Goal: Information Seeking & Learning: Learn about a topic

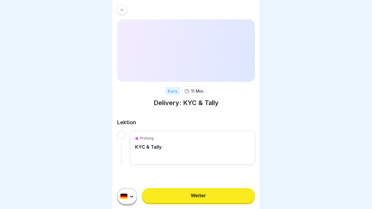
click at [182, 193] on link "Weiter" at bounding box center [198, 195] width 113 height 15
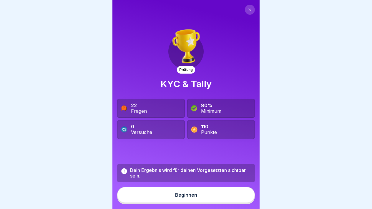
click at [183, 193] on div "Beginnen" at bounding box center [186, 194] width 22 height 5
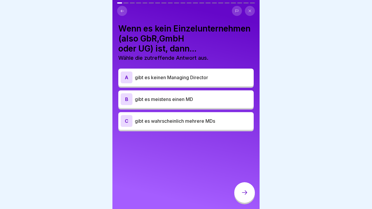
click at [187, 119] on p "gibt es wahrscheinlich mehrere MDs" at bounding box center [193, 120] width 116 height 7
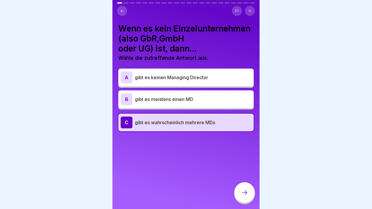
click at [202, 100] on p "gibt es meistens einen MD" at bounding box center [193, 99] width 116 height 7
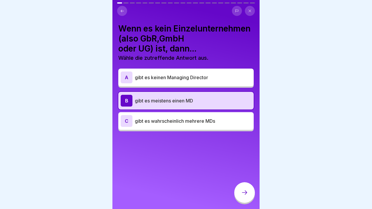
click at [241, 188] on div at bounding box center [244, 192] width 21 height 21
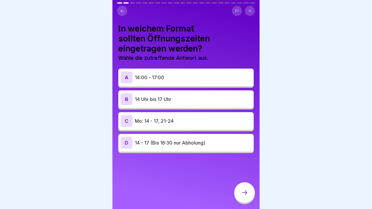
click at [121, 13] on icon at bounding box center [122, 11] width 4 height 4
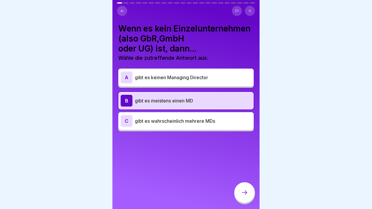
click at [186, 117] on p "gibt es wahrscheinlich mehrere MDs" at bounding box center [193, 120] width 116 height 7
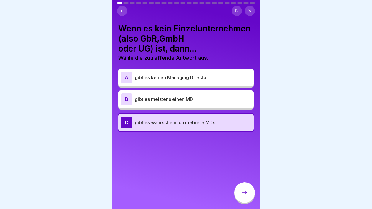
click at [241, 183] on div at bounding box center [244, 192] width 21 height 21
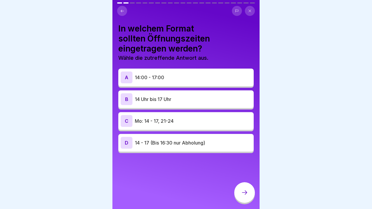
click at [208, 80] on p "14:00 - 17:00" at bounding box center [193, 77] width 116 height 7
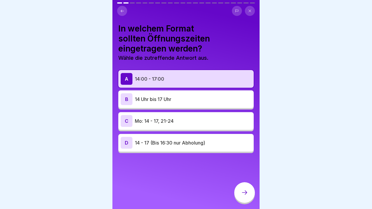
click at [238, 182] on div at bounding box center [244, 193] width 21 height 22
click at [239, 186] on div at bounding box center [244, 192] width 21 height 21
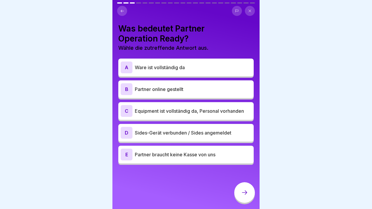
click at [197, 62] on div "A Ware ist vollständig da" at bounding box center [186, 67] width 131 height 12
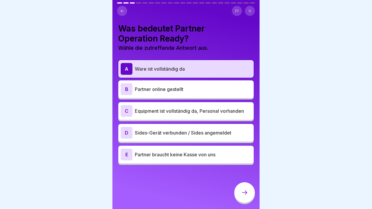
click at [194, 83] on div "B Partner online gestellt" at bounding box center [186, 89] width 131 height 12
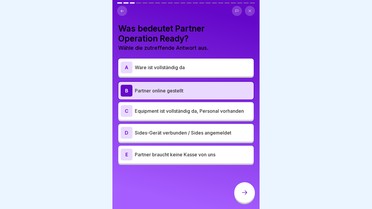
click at [196, 65] on p "Ware ist vollständig da" at bounding box center [193, 67] width 116 height 7
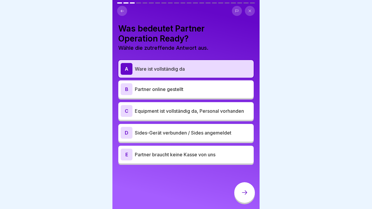
click at [197, 93] on div "B Partner online gestellt" at bounding box center [186, 89] width 131 height 12
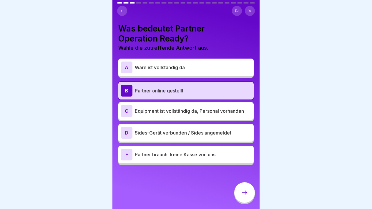
click at [187, 115] on div "C Equipment ist vollständig da, Personal vorhanden" at bounding box center [186, 111] width 131 height 12
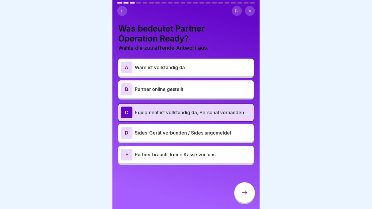
click at [233, 186] on div "Was bedeutet Partner Operation Ready? Wähle die zutreffende Antwort aus. A Ware…" at bounding box center [185, 104] width 147 height 209
click at [236, 188] on div at bounding box center [244, 192] width 21 height 21
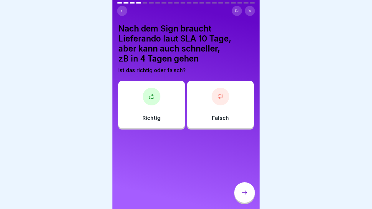
click at [167, 115] on div "Richtig" at bounding box center [151, 104] width 66 height 47
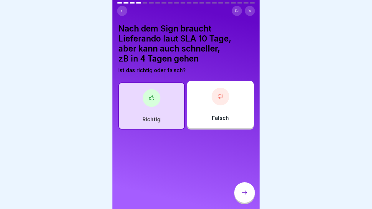
click at [245, 191] on icon at bounding box center [244, 192] width 7 height 7
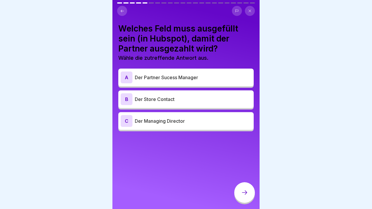
click at [220, 128] on div "C Der Managing Director" at bounding box center [185, 121] width 135 height 18
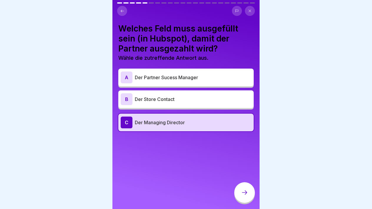
click at [247, 195] on icon at bounding box center [244, 192] width 7 height 7
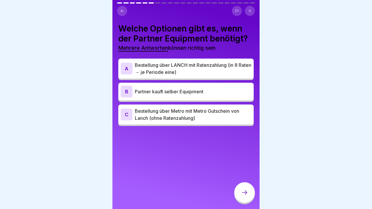
click at [217, 95] on div "B Partner kauft selber Equipment" at bounding box center [186, 92] width 131 height 12
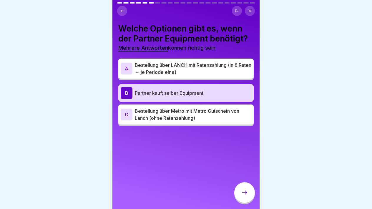
click at [213, 112] on p "Bestellung über Metro mit Metro Gutschein von Lanch (ohne Ratenzahlung)" at bounding box center [193, 114] width 116 height 14
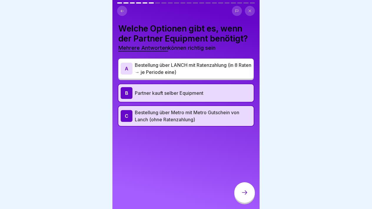
click at [242, 191] on icon at bounding box center [244, 192] width 7 height 7
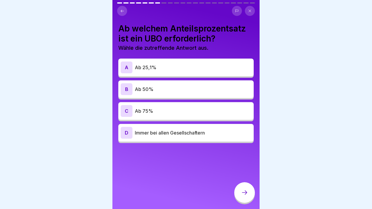
click at [228, 68] on p "Ab 25,1%" at bounding box center [193, 67] width 116 height 7
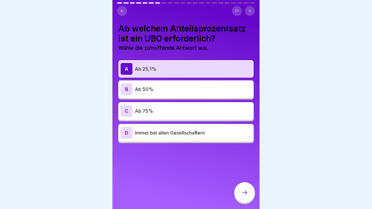
click at [226, 134] on p "Immer bei allen Gesellschaftern" at bounding box center [193, 132] width 116 height 7
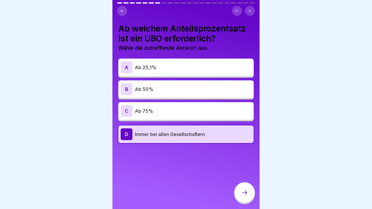
click at [216, 65] on p "Ab 25,1%" at bounding box center [193, 67] width 116 height 7
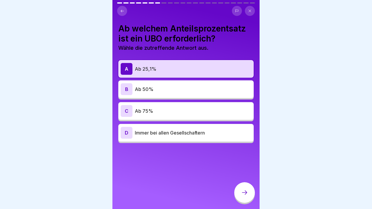
click at [241, 185] on div at bounding box center [244, 192] width 21 height 21
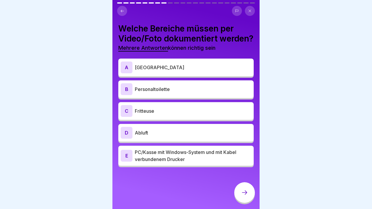
click at [218, 71] on p "[GEOGRAPHIC_DATA]" at bounding box center [193, 67] width 116 height 7
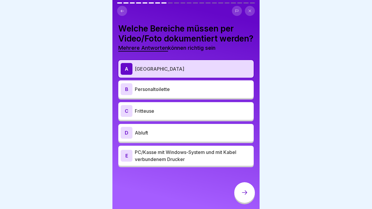
click at [211, 114] on p "Fritteuse" at bounding box center [193, 110] width 116 height 7
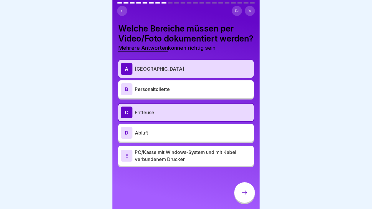
click at [209, 136] on p "Abluft" at bounding box center [193, 132] width 116 height 7
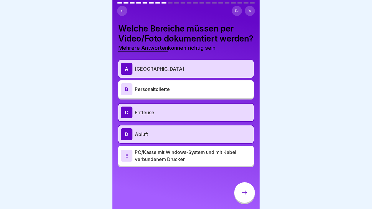
click at [210, 157] on div "E PC/Kasse mit Windows-System und mit Kabel verbundenem Drucker" at bounding box center [185, 156] width 135 height 20
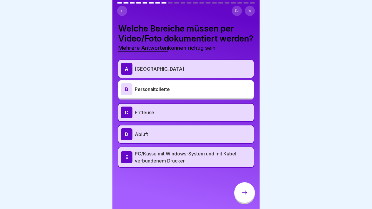
click at [237, 186] on div at bounding box center [244, 193] width 21 height 22
click at [241, 188] on div at bounding box center [244, 192] width 21 height 21
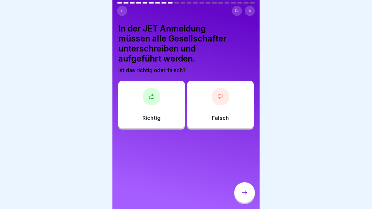
click at [153, 92] on div at bounding box center [152, 97] width 18 height 18
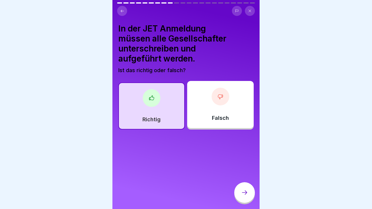
click at [240, 181] on div "In der JET Anmeldung müssen alle Gesellschafter unterschreiben und aufgeführt w…" at bounding box center [185, 104] width 147 height 209
click at [242, 188] on div at bounding box center [244, 192] width 21 height 21
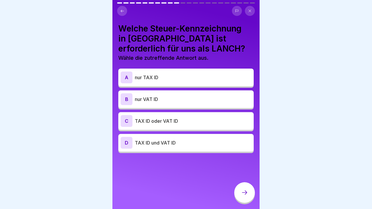
click at [199, 101] on p "nur VAT ID" at bounding box center [193, 99] width 116 height 7
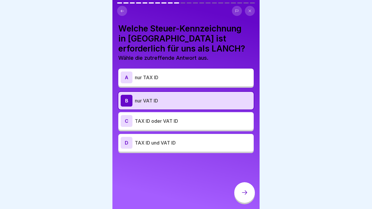
click at [215, 139] on p "TAX ID und VAT ID" at bounding box center [193, 142] width 116 height 7
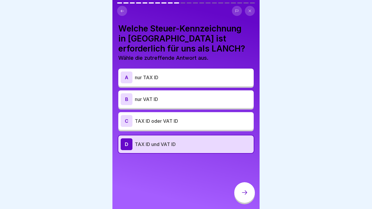
click at [250, 188] on div at bounding box center [244, 192] width 21 height 21
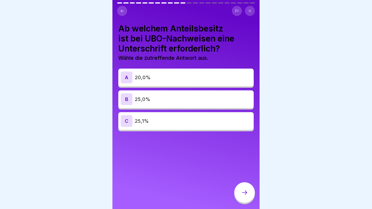
click at [206, 115] on div "C 25,1%" at bounding box center [186, 121] width 131 height 12
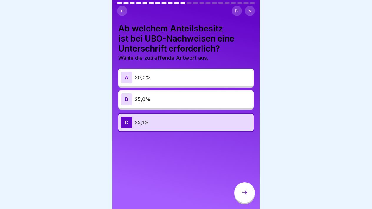
click at [245, 179] on div "Ab welchem Anteilsbesitz ist bei UBO-Nachweisen eine Unterschrift erforderlich?…" at bounding box center [185, 104] width 147 height 209
click at [245, 186] on div at bounding box center [244, 192] width 21 height 21
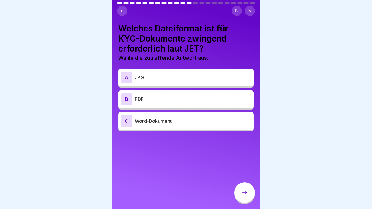
click at [195, 96] on p "PDF" at bounding box center [193, 99] width 116 height 7
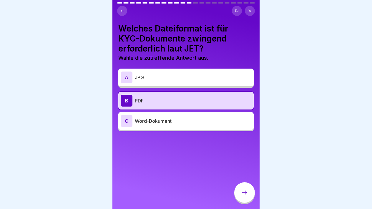
click at [241, 187] on div at bounding box center [244, 192] width 21 height 21
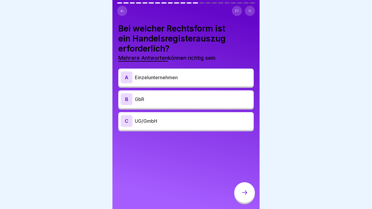
click at [203, 119] on p "UG/GmbH" at bounding box center [193, 120] width 116 height 7
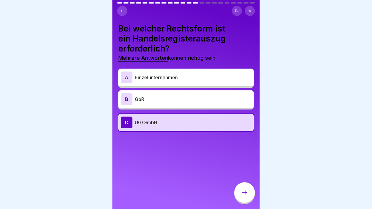
drag, startPoint x: 241, startPoint y: 184, endPoint x: 228, endPoint y: 156, distance: 31.3
click at [228, 156] on div "Prüfung KYC & Tally 22 Fragen 80% Minimum 0 Versuche 110 Punkte Dein Ergebnis w…" at bounding box center [185, 104] width 147 height 209
click at [242, 183] on div at bounding box center [244, 192] width 21 height 21
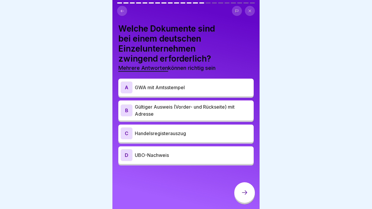
click at [186, 113] on p "Gültiger Ausweis (Vorder- und Rückseite) mit Adresse" at bounding box center [193, 110] width 116 height 14
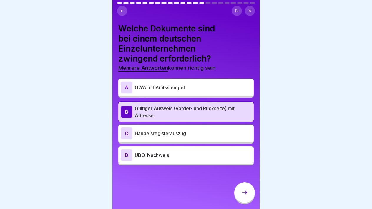
click at [204, 85] on p "GWA mit Amtsstempel" at bounding box center [193, 87] width 116 height 7
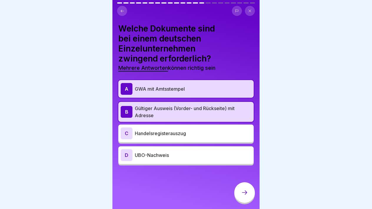
click at [239, 188] on div at bounding box center [244, 192] width 21 height 21
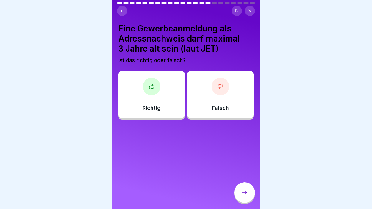
click at [170, 97] on div "Richtig" at bounding box center [151, 94] width 66 height 47
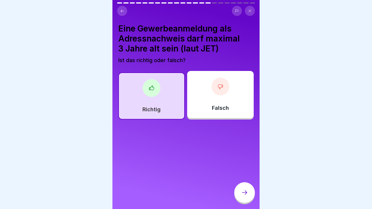
click at [247, 186] on div at bounding box center [244, 192] width 21 height 21
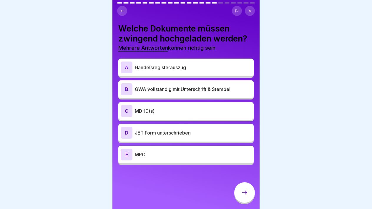
click at [217, 70] on p "Handelsregisterauszug" at bounding box center [193, 67] width 116 height 7
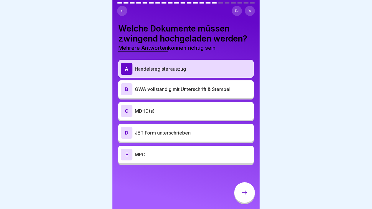
click at [218, 93] on div "B GWA vollständig mit Unterschrift & Stempel" at bounding box center [186, 89] width 131 height 12
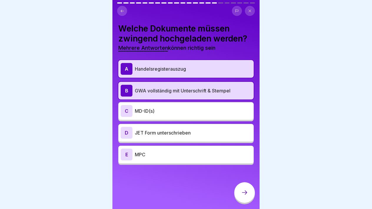
click at [218, 93] on p "GWA vollständig mit Unterschrift & Stempel" at bounding box center [193, 90] width 116 height 7
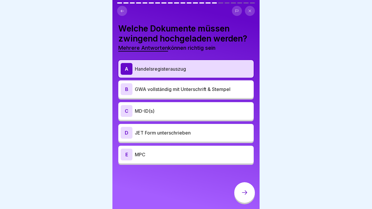
click at [218, 93] on div "B GWA vollständig mit Unterschrift & Stempel" at bounding box center [186, 89] width 131 height 12
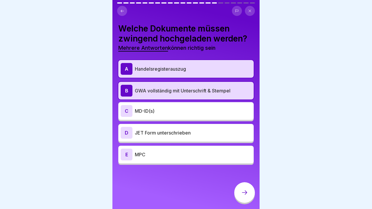
click at [213, 131] on p "JET Form unterschrieben" at bounding box center [193, 132] width 116 height 7
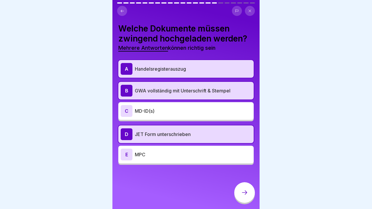
click at [238, 187] on div at bounding box center [244, 192] width 21 height 21
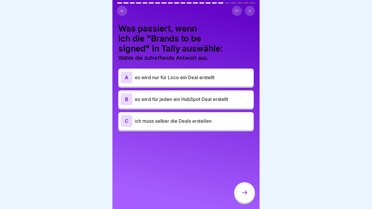
click at [218, 106] on div "B es wird für jeden ein HubSpot Deal erstellt" at bounding box center [185, 99] width 135 height 18
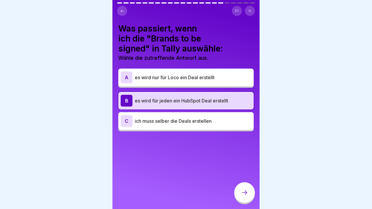
click at [236, 184] on div at bounding box center [244, 193] width 21 height 22
click at [239, 188] on div at bounding box center [244, 192] width 21 height 21
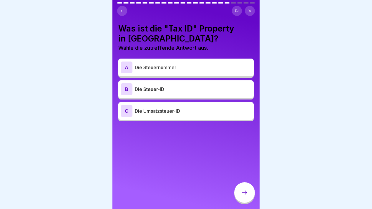
click at [198, 73] on div "A Die Steuernummer" at bounding box center [186, 67] width 131 height 12
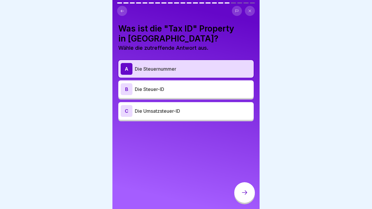
click at [207, 91] on p "Die Steuer-ID" at bounding box center [193, 89] width 116 height 7
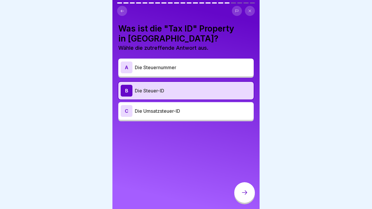
click at [214, 110] on p "Die Umsatzsteuer-ID" at bounding box center [193, 110] width 116 height 7
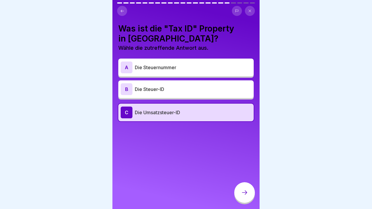
click at [245, 187] on div at bounding box center [244, 192] width 21 height 21
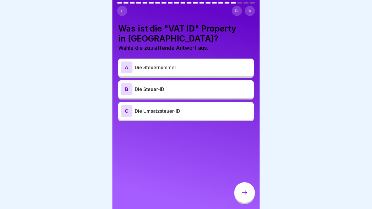
click at [209, 93] on div "B Die Steuer-ID" at bounding box center [186, 89] width 131 height 12
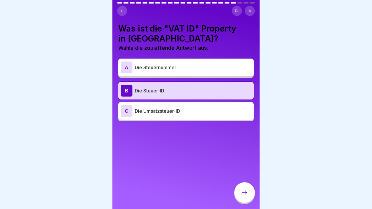
click at [245, 187] on div at bounding box center [244, 192] width 21 height 21
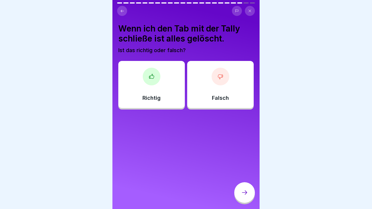
click at [195, 108] on div "Richtig Falsch" at bounding box center [185, 85] width 135 height 47
click at [196, 101] on div "Falsch" at bounding box center [220, 84] width 66 height 47
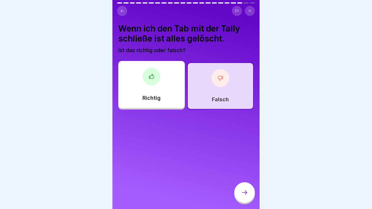
click at [246, 185] on div at bounding box center [244, 192] width 21 height 21
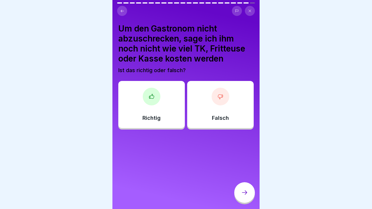
click at [221, 108] on div "Falsch" at bounding box center [220, 104] width 66 height 47
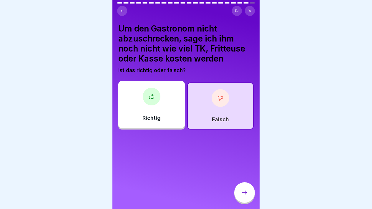
click at [246, 202] on div at bounding box center [244, 192] width 21 height 21
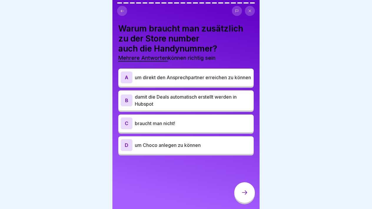
click at [179, 81] on p "um direkt den Ansprechpartner erreichen zu können" at bounding box center [193, 77] width 116 height 7
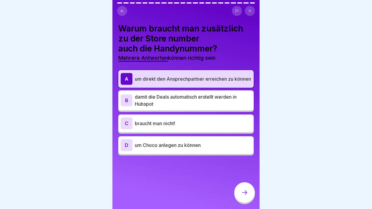
click at [238, 189] on div at bounding box center [244, 192] width 21 height 21
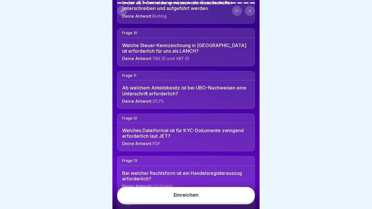
scroll to position [619, 0]
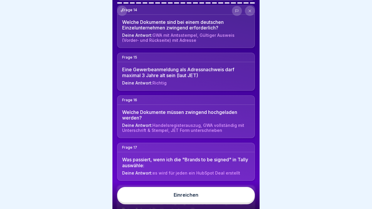
click at [208, 197] on button "Einreichen" at bounding box center [186, 195] width 138 height 16
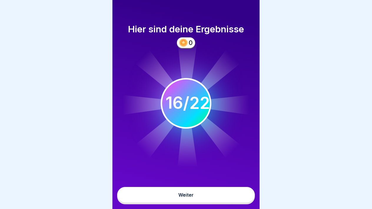
click at [208, 197] on button "Weiter" at bounding box center [186, 195] width 138 height 16
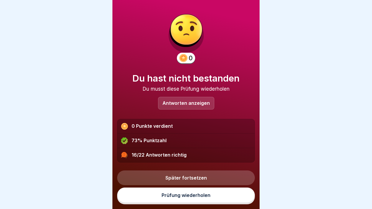
click at [193, 101] on p "Antworten anzeigen" at bounding box center [185, 103] width 47 height 5
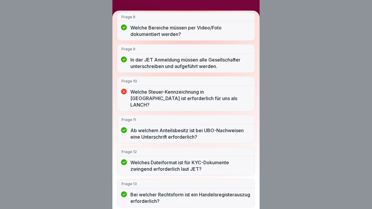
scroll to position [248, 0]
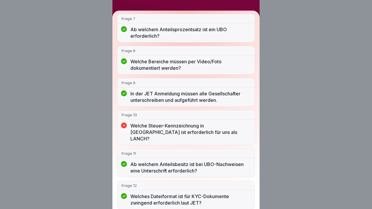
click at [160, 126] on p "Welche Steuer-Kennzeichnung in [GEOGRAPHIC_DATA] ist erforderlich für uns als L…" at bounding box center [190, 131] width 120 height 19
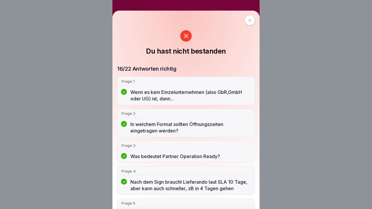
scroll to position [0, 0]
click at [248, 21] on icon at bounding box center [249, 20] width 3 height 3
